Goal: Task Accomplishment & Management: Complete application form

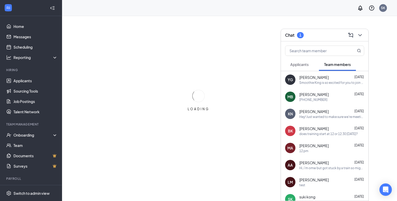
click at [300, 66] on div "Applicants" at bounding box center [300, 64] width 18 height 5
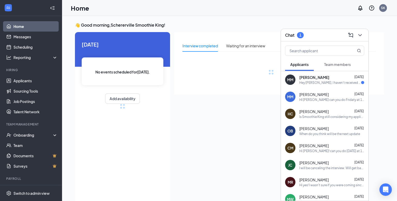
click at [330, 77] on div "[PERSON_NAME] [DATE]" at bounding box center [332, 77] width 65 height 5
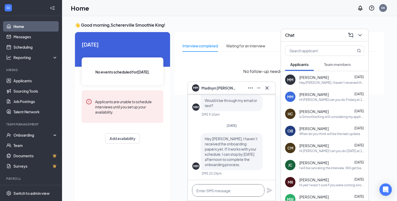
click at [248, 190] on textarea at bounding box center [228, 190] width 72 height 12
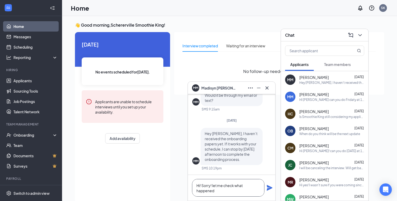
type textarea "Hi! Sorry! let me check what happened"
click at [270, 189] on icon "Plane" at bounding box center [270, 188] width 6 height 6
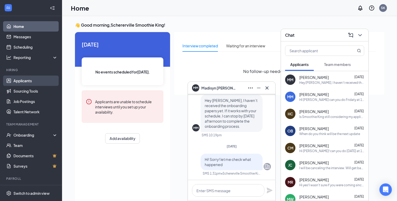
click at [31, 79] on link "Applicants" at bounding box center [35, 81] width 44 height 10
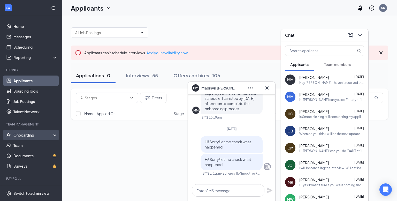
click at [31, 131] on div "Onboarding" at bounding box center [31, 135] width 62 height 10
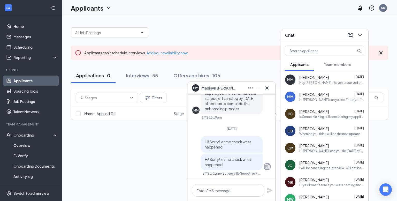
click at [220, 91] on div "MM [PERSON_NAME]" at bounding box center [215, 87] width 46 height 7
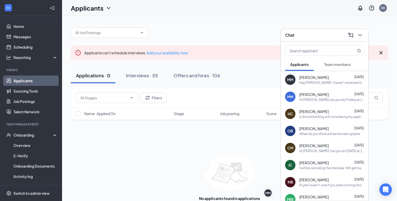
click at [312, 78] on span "[PERSON_NAME]" at bounding box center [314, 77] width 29 height 5
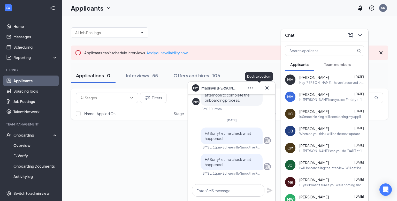
click at [250, 89] on icon "Ellipses" at bounding box center [251, 88] width 6 height 6
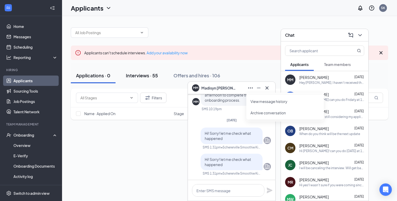
click at [154, 75] on div "Interviews · 55" at bounding box center [142, 75] width 32 height 6
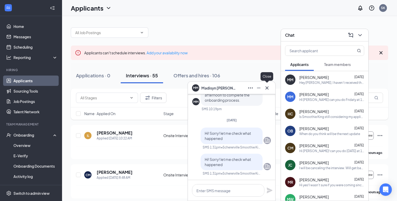
click at [269, 91] on button at bounding box center [267, 88] width 8 height 8
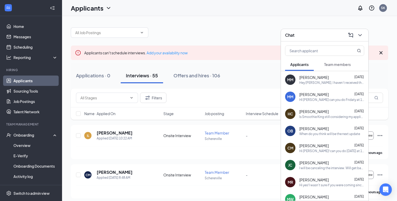
click at [362, 40] on div "Chat" at bounding box center [324, 35] width 87 height 12
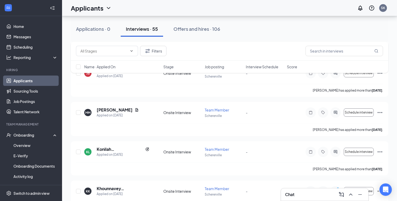
scroll to position [1319, 0]
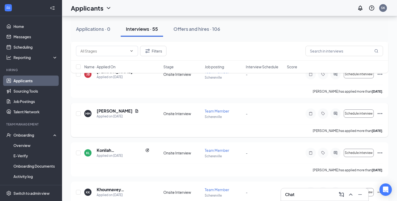
click at [381, 111] on icon "Ellipses" at bounding box center [380, 113] width 6 height 6
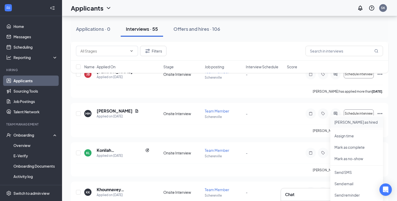
click at [367, 123] on p "[PERSON_NAME] as hired" at bounding box center [357, 122] width 44 height 5
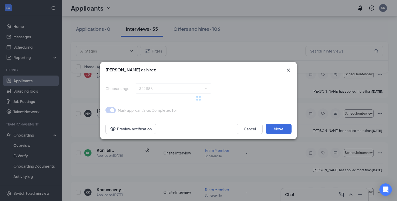
type input "Hiring Complete (final stage)"
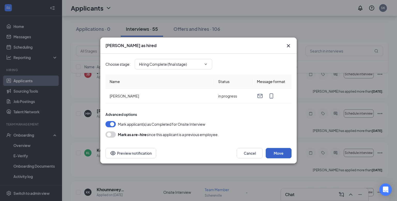
click at [279, 152] on button "Move" at bounding box center [279, 153] width 26 height 10
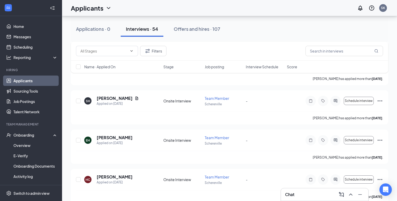
scroll to position [618, 0]
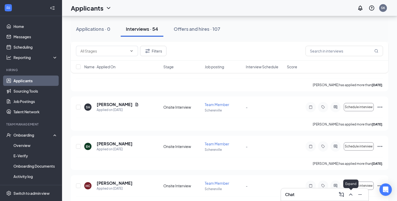
click at [351, 197] on icon "ChevronUp" at bounding box center [351, 194] width 6 height 6
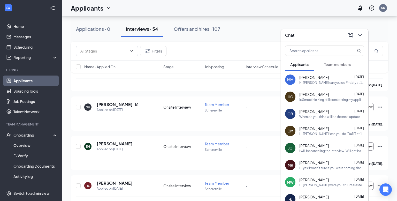
click at [329, 85] on div "MM [PERSON_NAME] [DATE] HI [PERSON_NAME] can you do Fridaty at 12 pm?" at bounding box center [324, 79] width 87 height 17
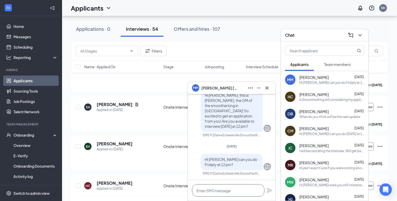
click at [241, 189] on textarea at bounding box center [228, 190] width 72 height 12
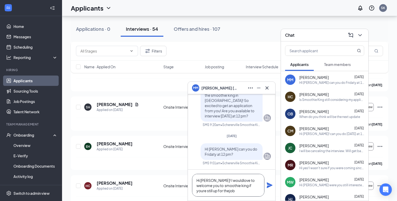
click at [224, 181] on textarea "Hi [PERSON_NAME]! I wouldlove to welcome you to smoothie king if youre still up…" at bounding box center [228, 185] width 72 height 23
click at [236, 184] on textarea "Hi [PERSON_NAME]! I would love to welcome you to smoothie king if youre still u…" at bounding box center [228, 185] width 72 height 23
click at [203, 189] on textarea "Hi [PERSON_NAME]! I would love to welcome you to smoothie king if your'e still …" at bounding box center [228, 185] width 72 height 23
type textarea "Hi [PERSON_NAME]! I would love to welcome you to smoothie king if your'e still …"
click at [270, 188] on icon "Plane" at bounding box center [270, 185] width 6 height 6
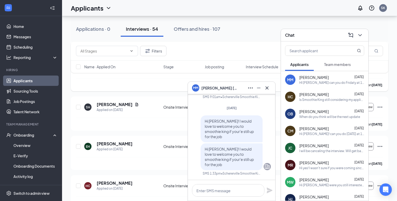
click at [116, 87] on div "[PERSON_NAME] has applied more than [DATE] ." at bounding box center [229, 84] width 307 height 13
click at [35, 133] on div "Onboarding" at bounding box center [33, 134] width 40 height 5
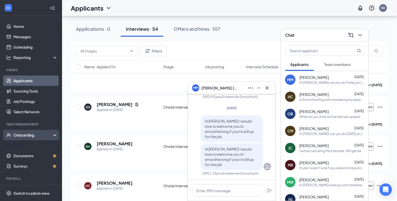
click at [34, 131] on div "Onboarding" at bounding box center [31, 135] width 62 height 10
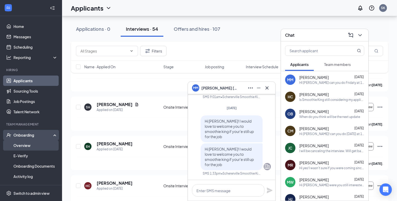
click at [33, 143] on link "Overview" at bounding box center [35, 145] width 44 height 10
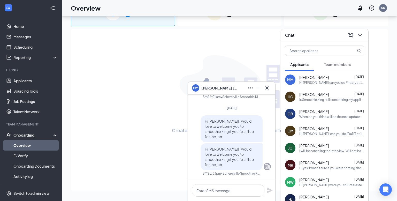
scroll to position [23, 0]
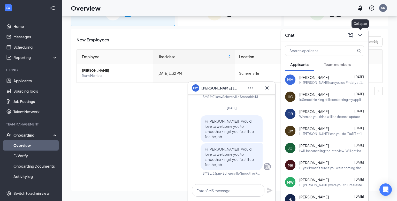
click at [361, 35] on icon "ChevronDown" at bounding box center [360, 35] width 3 height 2
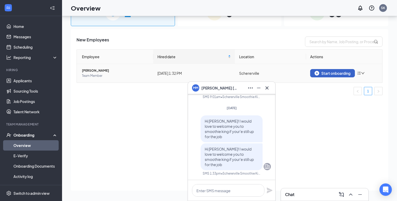
click at [324, 73] on div "Start onboarding" at bounding box center [333, 73] width 36 height 5
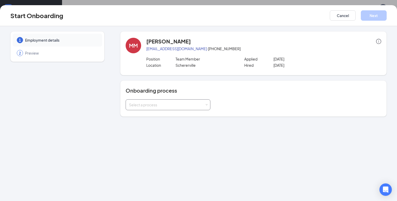
click at [173, 107] on div "Select a process" at bounding box center [168, 105] width 78 height 10
click at [176, 125] on span "Employee Onboarding [US_STATE]" at bounding box center [157, 124] width 59 height 5
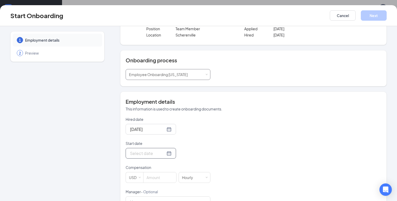
scroll to position [33, 0]
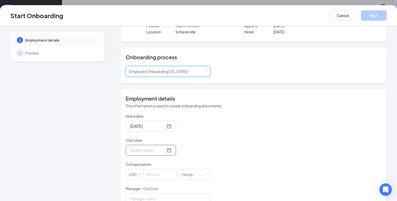
click at [144, 148] on input "Start date" at bounding box center [147, 150] width 35 height 6
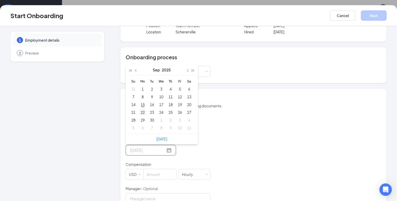
type input "[DATE]"
click at [143, 112] on div "22" at bounding box center [143, 112] width 6 height 6
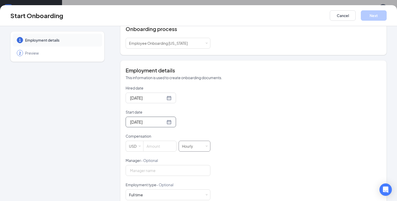
scroll to position [62, 0]
click at [160, 140] on input at bounding box center [160, 145] width 33 height 10
type input "10"
click at [157, 170] on input "Manager - Optional" at bounding box center [168, 170] width 85 height 11
type input "[PERSON_NAME]"
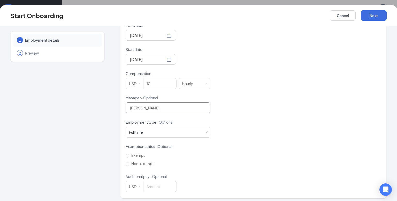
scroll to position [126, 0]
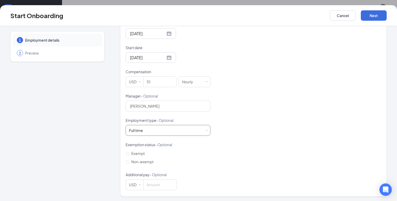
click at [169, 129] on div "Full time Works 30+ hours per week and is reasonably expected to work" at bounding box center [168, 130] width 78 height 10
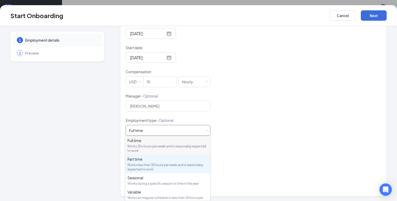
click at [151, 163] on div "Works less than 30 hours per week and is reasonably expected to work" at bounding box center [168, 167] width 81 height 9
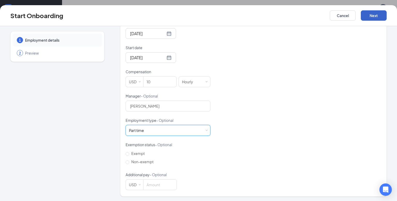
click at [379, 18] on button "Next" at bounding box center [374, 15] width 26 height 10
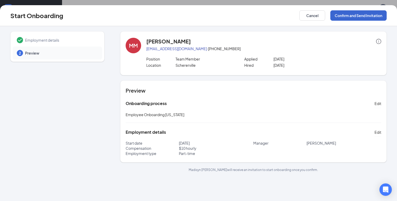
scroll to position [0, 0]
click at [378, 18] on button "Confirm and Send Invitation" at bounding box center [359, 15] width 56 height 10
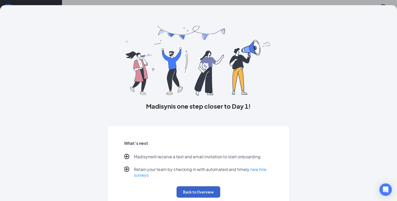
click at [211, 189] on button "Back to Overview" at bounding box center [199, 191] width 44 height 11
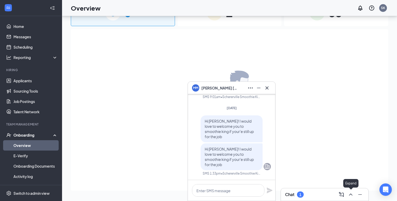
click at [349, 194] on icon "ChevronUp" at bounding box center [351, 194] width 6 height 6
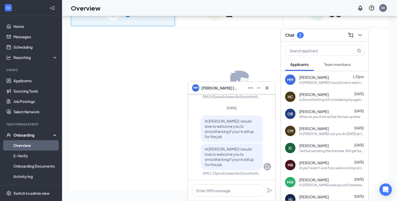
click at [330, 68] on button "Team members" at bounding box center [337, 64] width 37 height 13
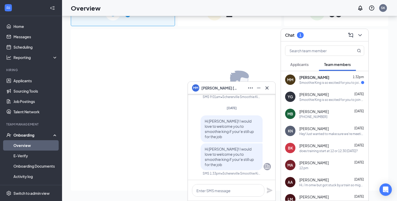
click at [335, 81] on div "Smoothie King is so excited for you to join our team! Do you know anyone else w…" at bounding box center [331, 82] width 62 height 4
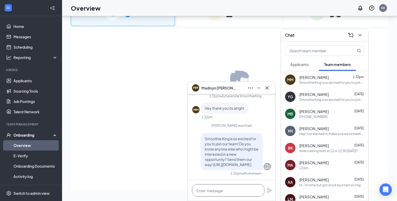
click at [244, 196] on textarea at bounding box center [228, 190] width 72 height 12
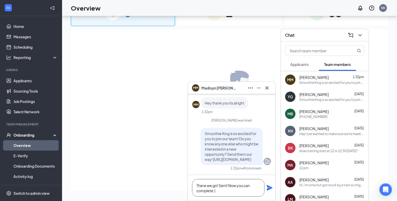
type textarea "There we go! Sent! Now you can complete:)"
click at [274, 187] on div "There we go! Sent! Now you can complete:)" at bounding box center [231, 188] width 87 height 26
click at [271, 189] on icon "Plane" at bounding box center [270, 188] width 6 height 6
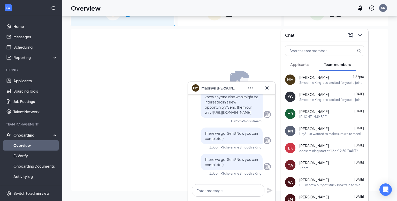
click at [305, 61] on button "Applicants" at bounding box center [299, 64] width 29 height 13
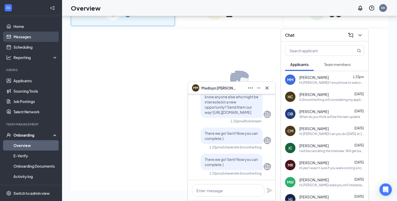
click at [41, 37] on link "Messages" at bounding box center [35, 37] width 44 height 10
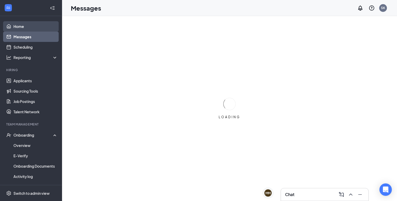
click at [37, 26] on link "Home" at bounding box center [35, 26] width 44 height 10
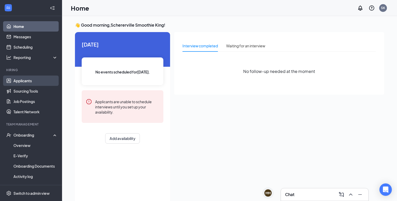
click at [37, 81] on link "Applicants" at bounding box center [35, 81] width 44 height 10
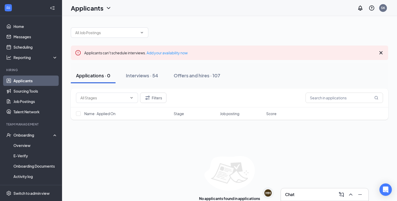
scroll to position [11, 0]
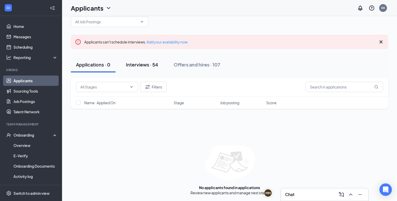
click at [151, 62] on div "Interviews · 54" at bounding box center [142, 64] width 32 height 6
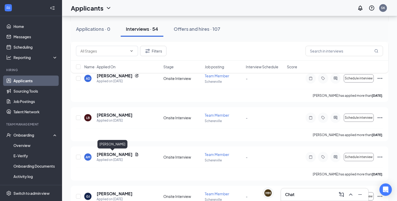
scroll to position [215, 0]
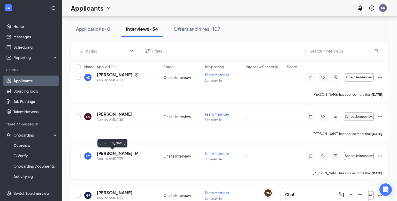
click at [120, 153] on h5 "[PERSON_NAME]" at bounding box center [115, 154] width 36 height 6
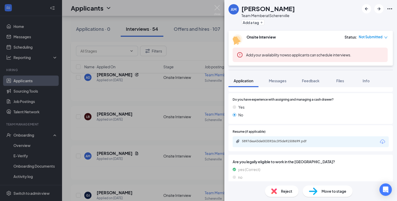
scroll to position [361, 0]
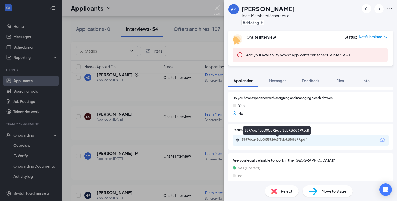
click at [299, 140] on div "5897dea43de0035926c3f5de91508699.pdf" at bounding box center [278, 140] width 72 height 4
click at [218, 10] on img at bounding box center [217, 10] width 6 height 10
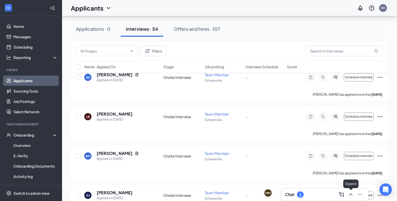
click at [351, 194] on icon "ChevronUp" at bounding box center [350, 195] width 3 height 2
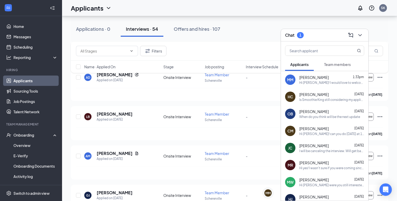
click at [330, 67] on button "Team members" at bounding box center [337, 64] width 37 height 13
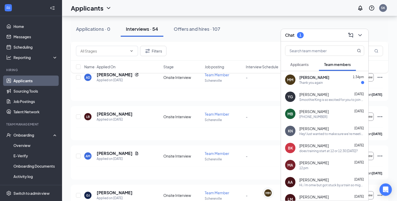
click at [311, 83] on div "Thank you again" at bounding box center [312, 82] width 24 height 4
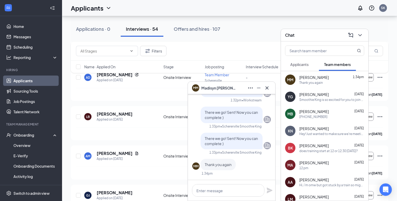
click at [304, 62] on span "Applicants" at bounding box center [300, 64] width 18 height 5
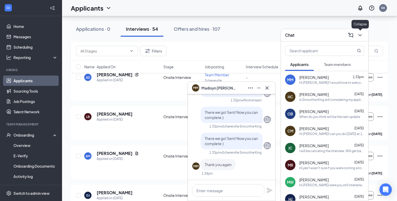
click at [361, 38] on icon "ChevronDown" at bounding box center [360, 35] width 6 height 6
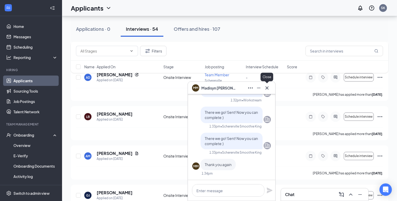
click at [264, 90] on icon "Cross" at bounding box center [267, 88] width 6 height 6
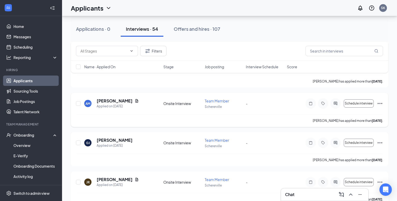
scroll to position [268, 0]
click at [367, 105] on button "Schedule interview" at bounding box center [359, 103] width 30 height 8
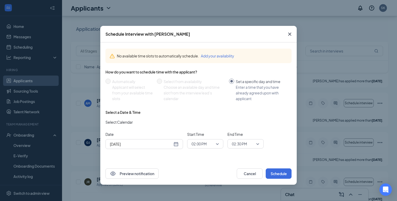
click at [291, 31] on span "Close" at bounding box center [290, 34] width 14 height 14
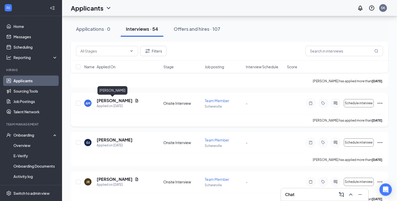
click at [122, 98] on h5 "[PERSON_NAME]" at bounding box center [115, 101] width 36 height 6
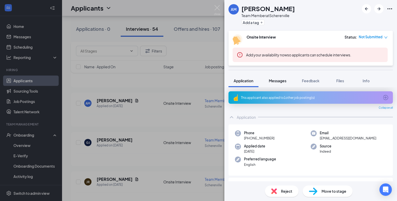
click at [282, 78] on span "Messages" at bounding box center [278, 80] width 18 height 5
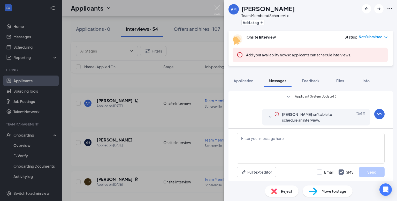
scroll to position [99, 0]
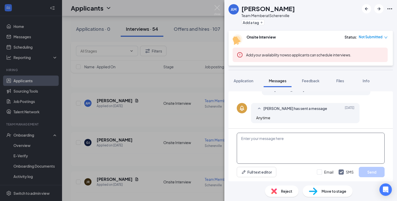
click at [276, 148] on textarea at bounding box center [311, 148] width 148 height 31
click at [271, 137] on textarea "Hi! Lets do [DATE] at 12 pm!" at bounding box center [311, 148] width 148 height 31
click at [331, 139] on textarea "Hi! Lets do [DATE] at 12 pm!" at bounding box center [311, 148] width 148 height 31
type textarea "Hi! Lets do [DATE] at 12 pm? Does that work?"
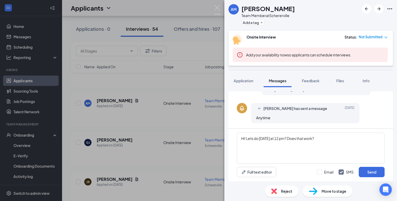
click at [327, 169] on div "Email SMS Send" at bounding box center [351, 172] width 68 height 10
click at [379, 172] on button "Send" at bounding box center [372, 172] width 26 height 10
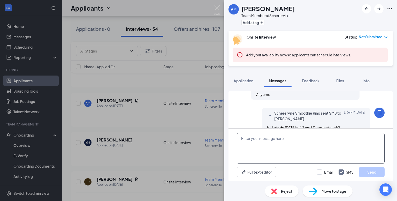
scroll to position [132, 0]
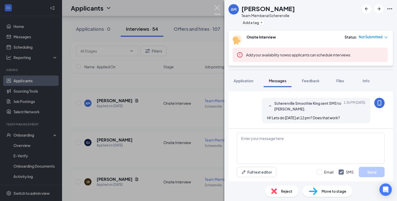
click at [217, 6] on img at bounding box center [217, 10] width 6 height 10
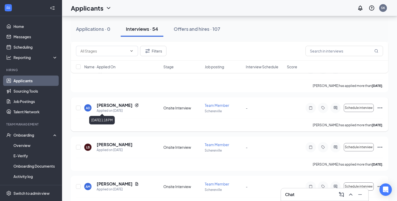
scroll to position [185, 0]
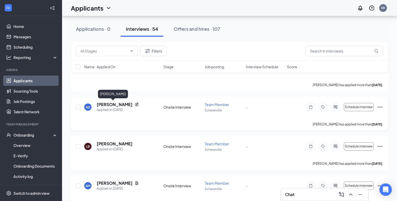
click at [113, 103] on h5 "[PERSON_NAME]" at bounding box center [115, 105] width 36 height 6
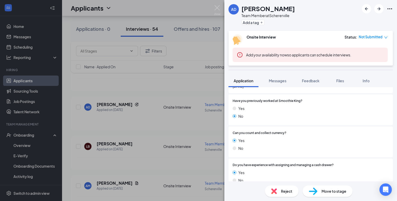
scroll to position [405, 0]
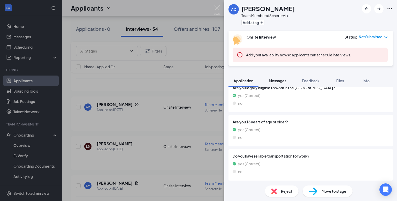
click at [276, 78] on button "Messages" at bounding box center [278, 80] width 28 height 13
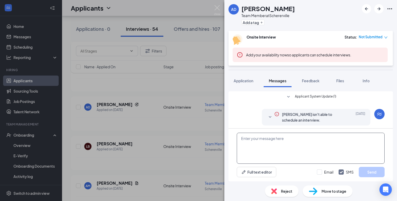
click at [280, 153] on textarea at bounding box center [311, 148] width 148 height 31
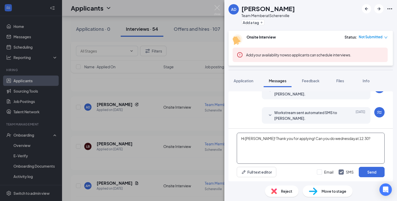
click at [337, 138] on textarea "Hi [PERSON_NAME]! Thank you for applying! Can you do wednesdayat 12:30?" at bounding box center [311, 148] width 148 height 31
click at [326, 141] on textarea "Hi [PERSON_NAME]! Thank you for applying! Can you do [DATE] at 12:30?" at bounding box center [311, 148] width 148 height 31
type textarea "Hi [PERSON_NAME]! Thank you for applying! Can you do [DATE] at 12:30?"
click at [366, 172] on button "Send" at bounding box center [372, 172] width 26 height 10
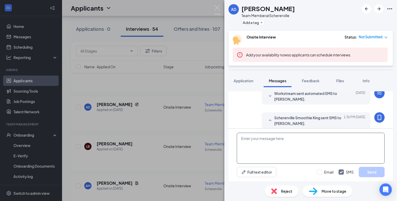
scroll to position [104, 0]
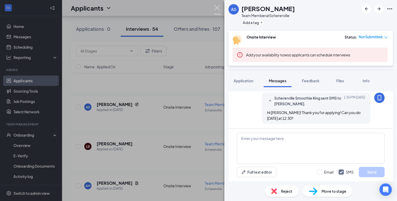
click at [219, 6] on img at bounding box center [217, 10] width 6 height 10
